Goal: Check status: Check status

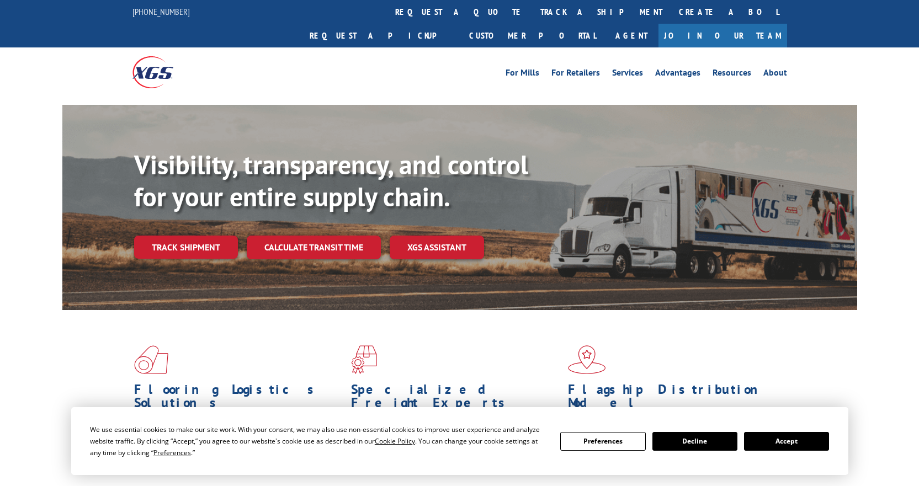
click at [192, 236] on link "Track shipment" at bounding box center [186, 247] width 104 height 23
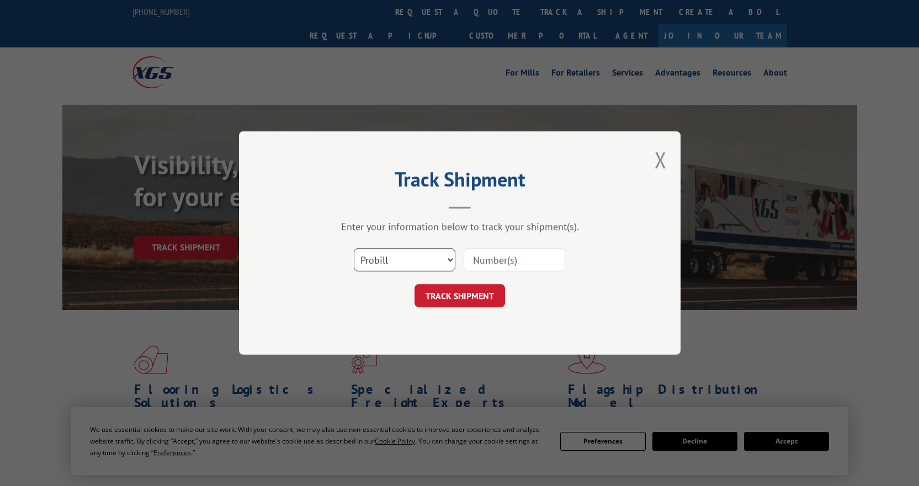
click at [444, 260] on select "Select category... Probill BOL PO" at bounding box center [405, 259] width 102 height 23
select select "po"
click at [354, 248] on select "Select category... Probill BOL PO" at bounding box center [405, 259] width 102 height 23
paste input "17676525"
type input "17676525"
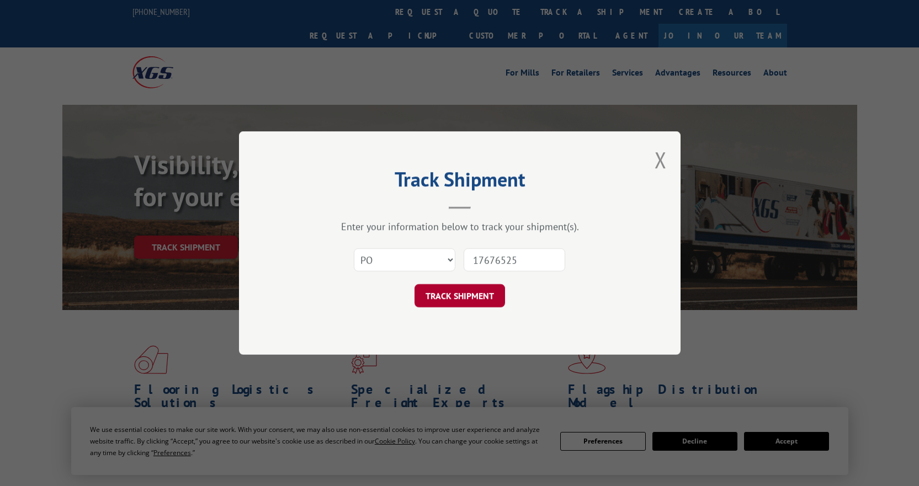
click at [479, 295] on button "TRACK SHIPMENT" at bounding box center [460, 295] width 91 height 23
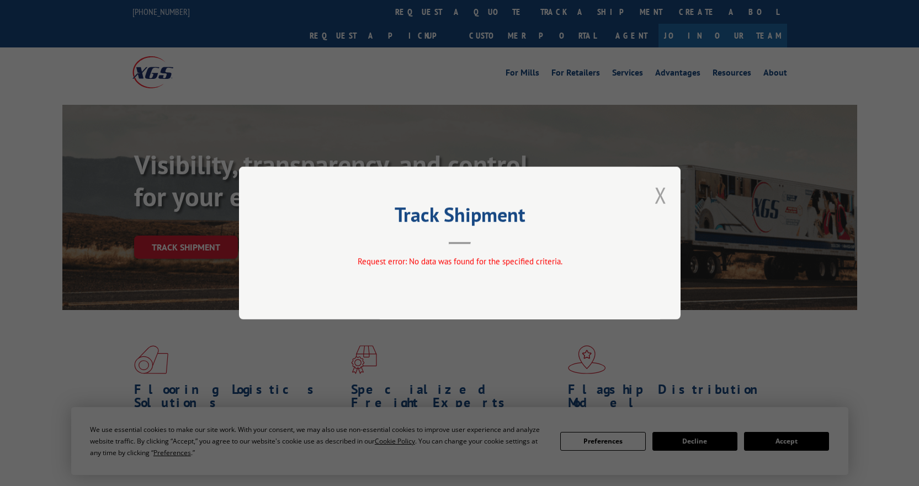
click at [655, 193] on button "Close modal" at bounding box center [661, 195] width 12 height 29
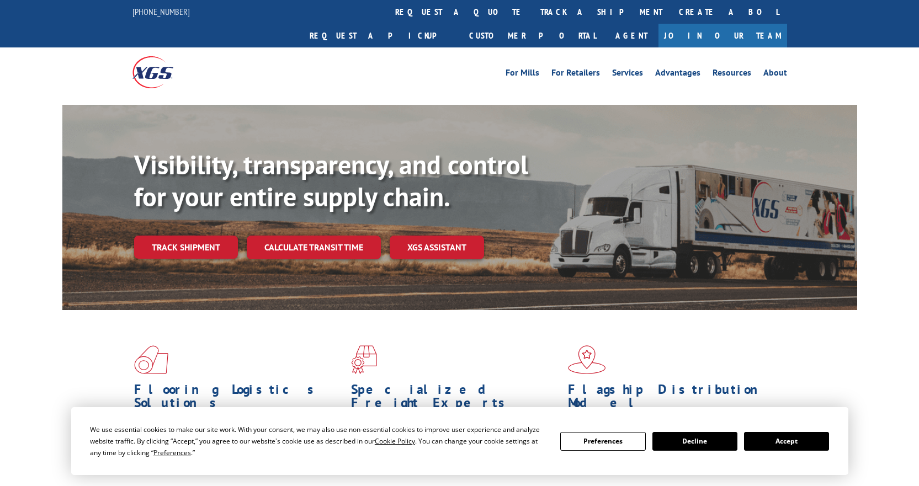
click at [775, 439] on button "Accept" at bounding box center [786, 441] width 85 height 19
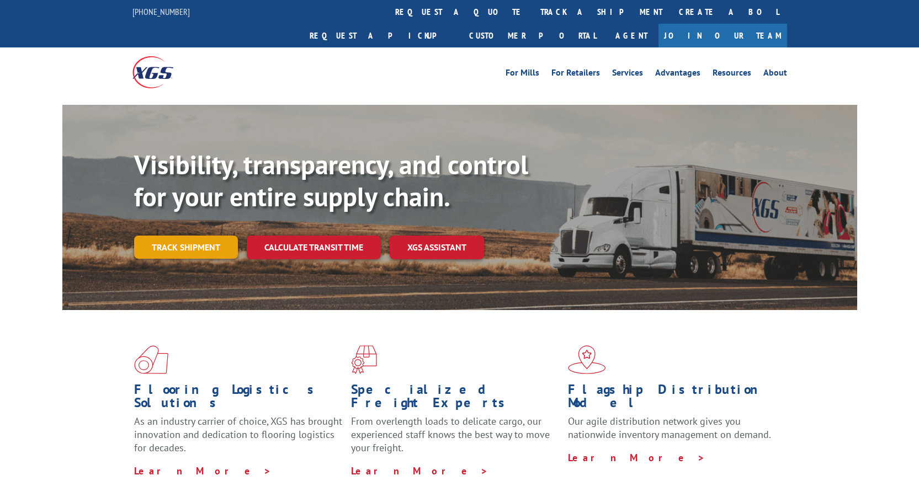
click at [199, 236] on link "Track shipment" at bounding box center [186, 247] width 104 height 23
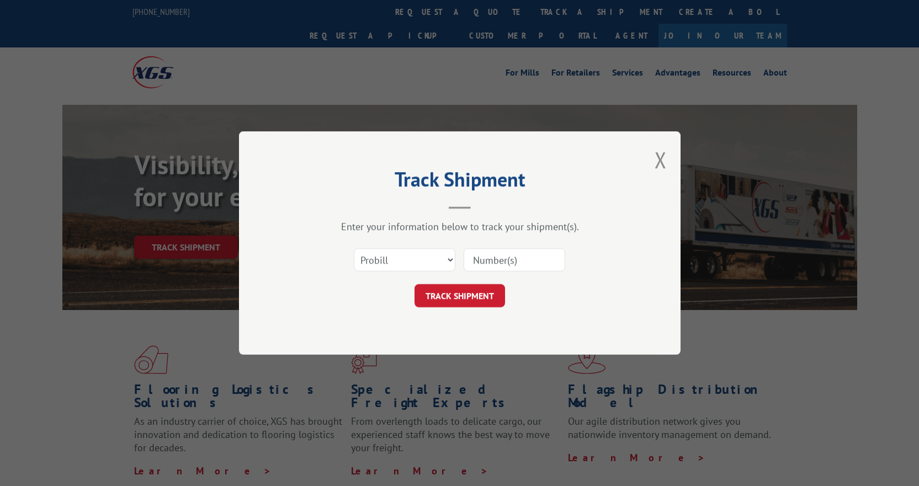
paste input "17676525"
type input "17676525"
click at [485, 295] on button "TRACK SHIPMENT" at bounding box center [460, 295] width 91 height 23
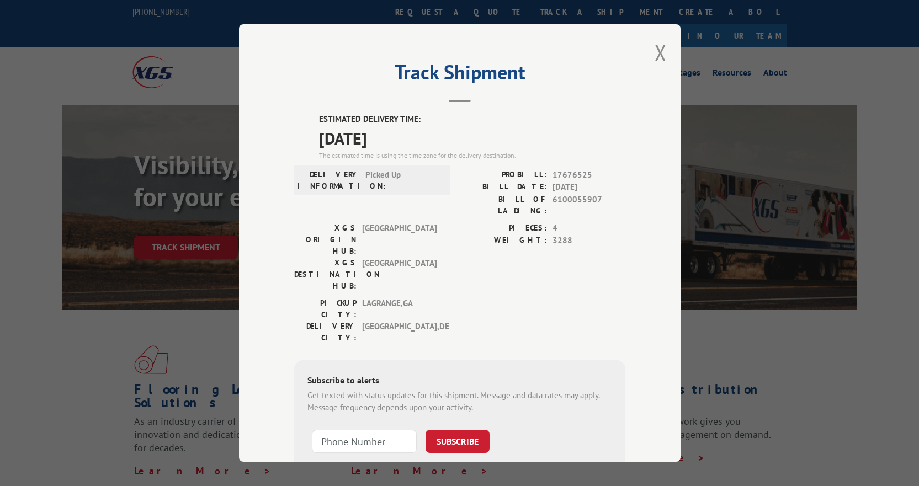
drag, startPoint x: 370, startPoint y: 34, endPoint x: 373, endPoint y: 43, distance: 9.3
click at [373, 43] on div "Track Shipment ESTIMATED DELIVERY TIME: [DATE] The estimated time is using the …" at bounding box center [460, 243] width 442 height 438
click at [658, 51] on button "Close modal" at bounding box center [661, 52] width 12 height 29
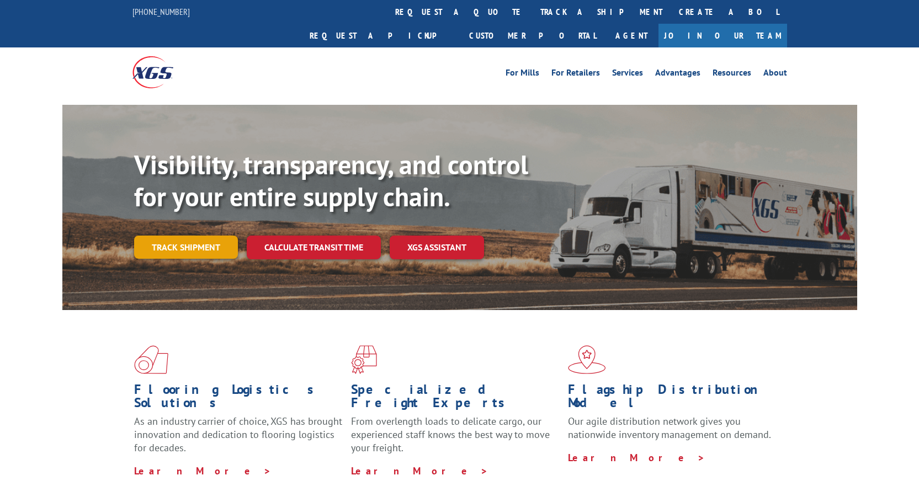
click at [200, 236] on link "Track shipment" at bounding box center [186, 247] width 104 height 23
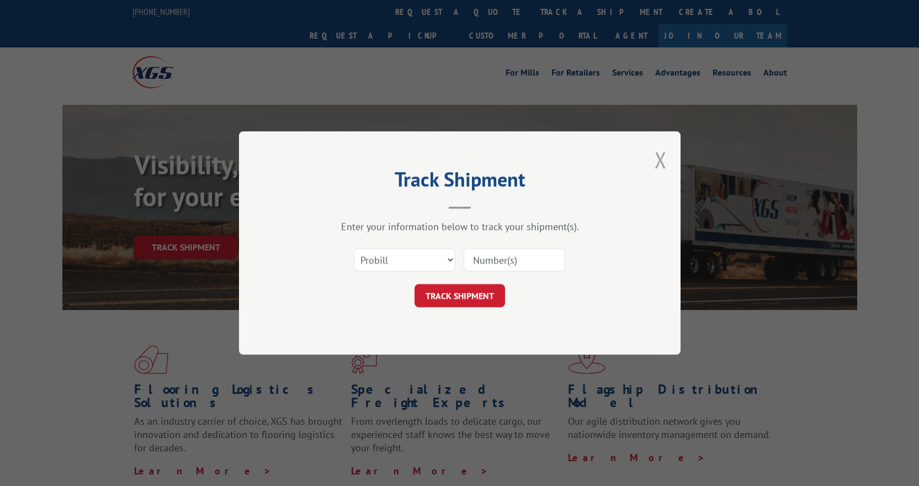
click at [666, 160] on button "Close modal" at bounding box center [661, 159] width 12 height 29
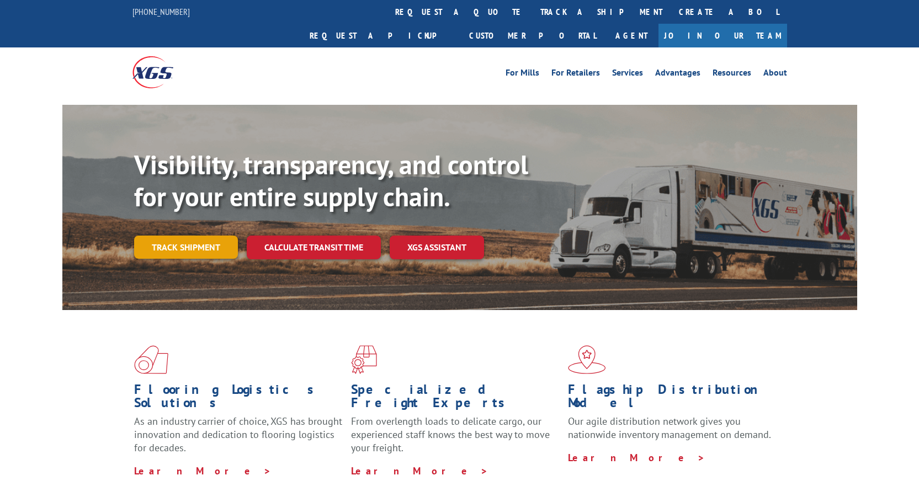
click at [195, 236] on link "Track shipment" at bounding box center [186, 247] width 104 height 23
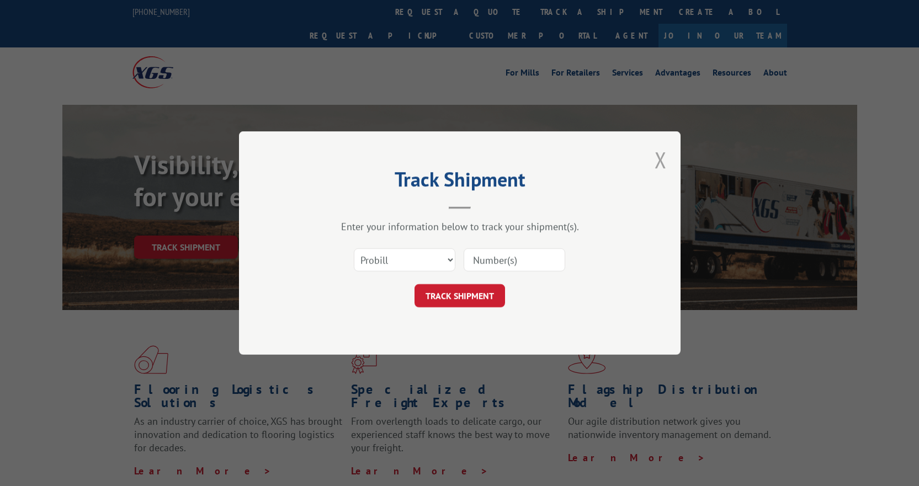
click at [656, 158] on button "Close modal" at bounding box center [661, 159] width 12 height 29
